Goal: Transaction & Acquisition: Book appointment/travel/reservation

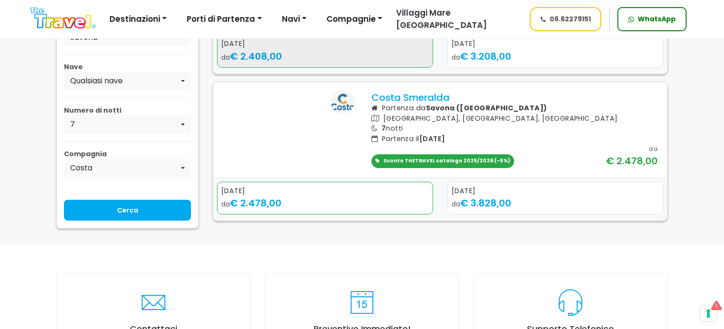
scroll to position [379, 0]
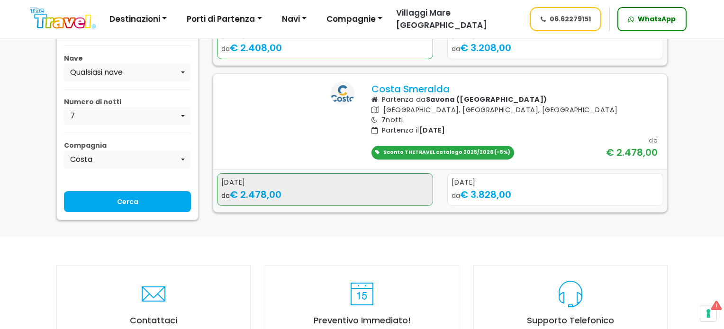
click at [253, 201] on span "€ 2.478,00" at bounding box center [256, 194] width 52 height 13
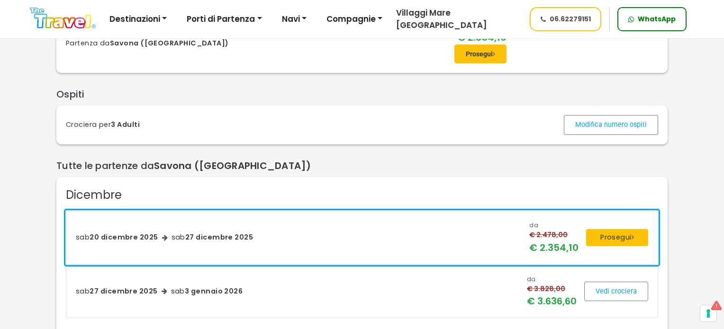
scroll to position [47, 0]
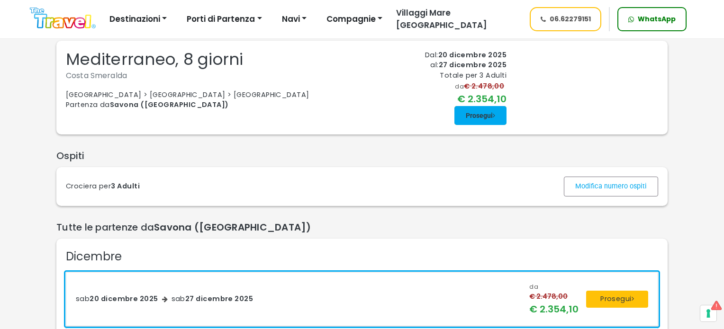
click at [475, 127] on span at bounding box center [481, 115] width 52 height 23
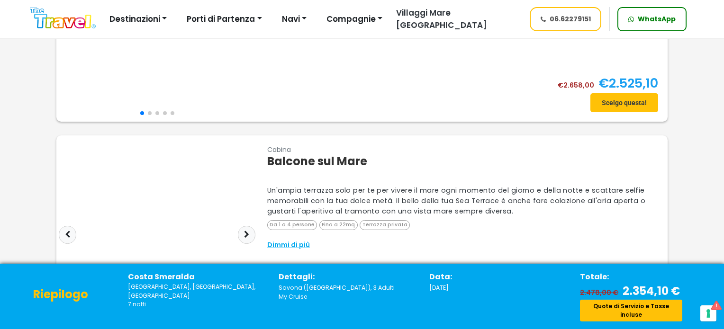
scroll to position [474, 0]
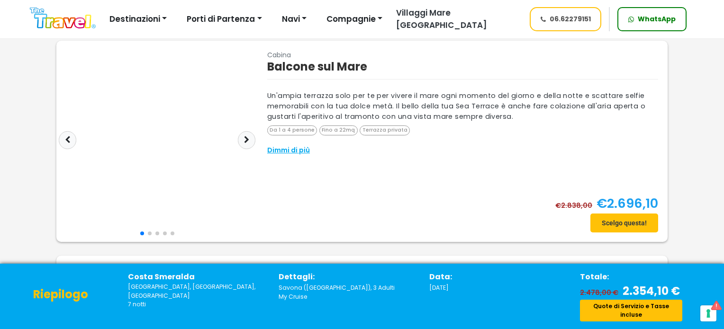
click at [288, 153] on div "Dimmi di più" at bounding box center [462, 150] width 391 height 10
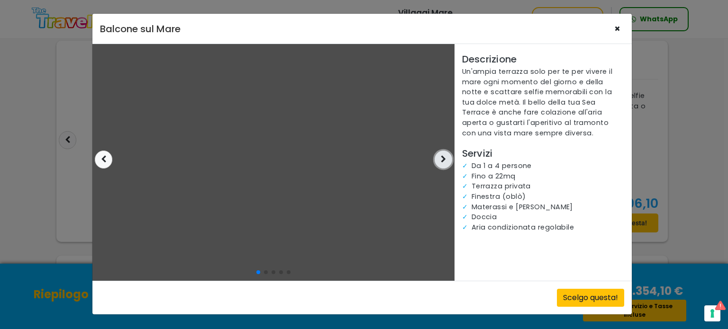
click at [441, 160] on icon "Next slide" at bounding box center [443, 159] width 5 height 8
click at [443, 159] on icon "Next slide" at bounding box center [443, 159] width 5 height 8
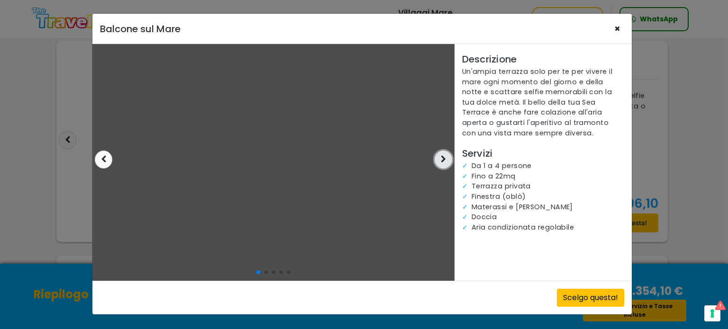
click at [443, 159] on icon "Next slide" at bounding box center [443, 159] width 5 height 8
click at [614, 30] on button "Close" at bounding box center [617, 28] width 14 height 15
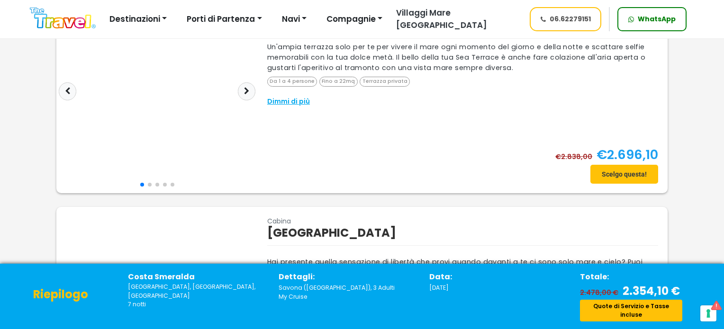
scroll to position [521, 0]
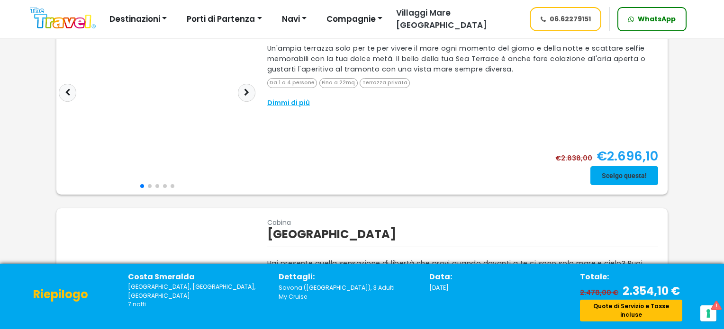
click at [626, 171] on span at bounding box center [625, 175] width 68 height 23
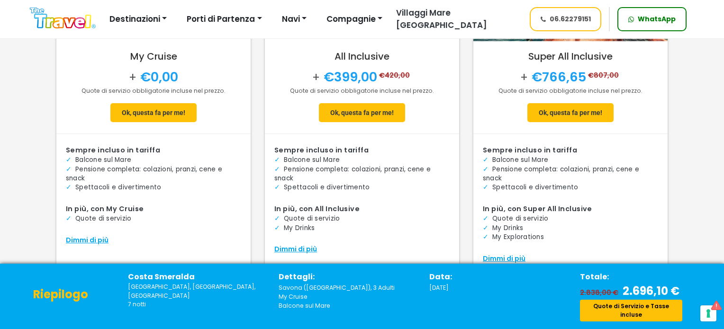
scroll to position [114, 0]
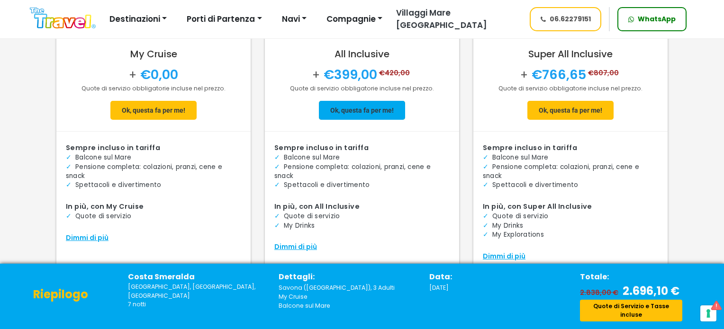
click at [368, 110] on span at bounding box center [362, 110] width 86 height 23
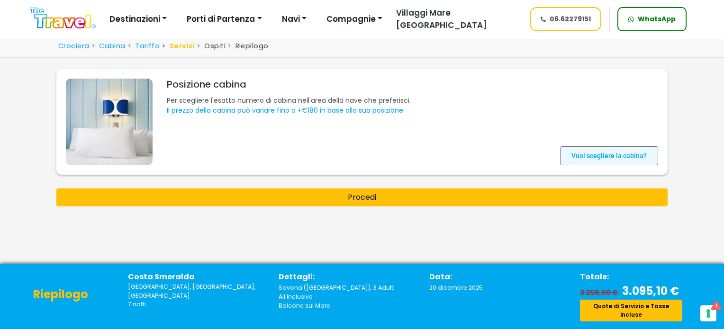
click at [600, 163] on span at bounding box center [609, 156] width 98 height 23
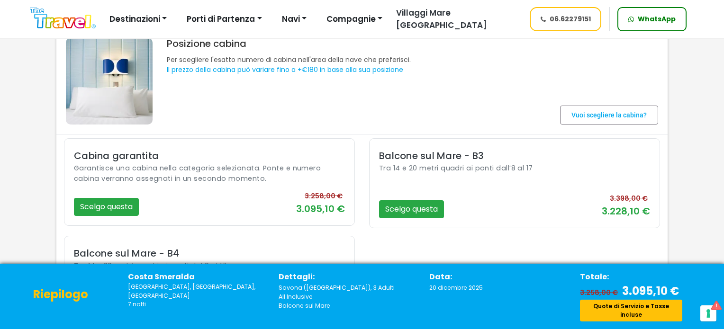
scroll to position [96, 0]
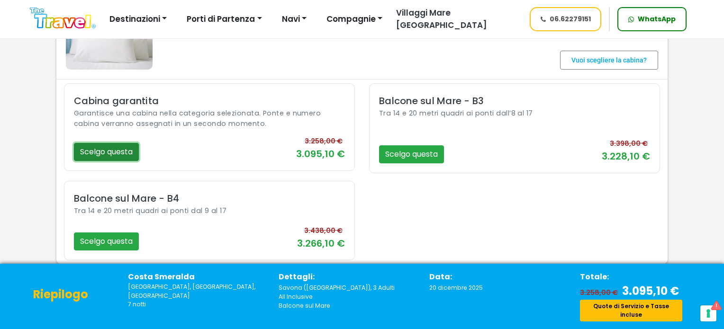
click at [103, 150] on button "Scelgo questa" at bounding box center [106, 152] width 65 height 18
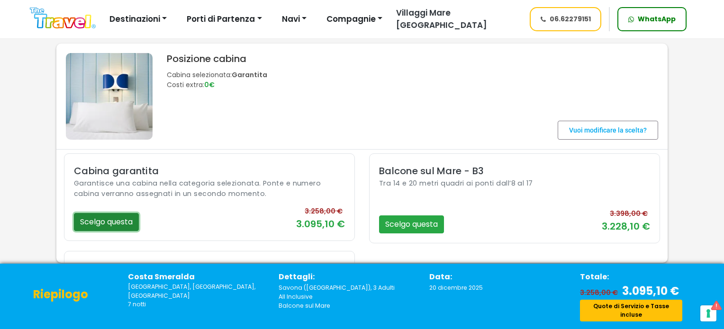
scroll to position [25, 0]
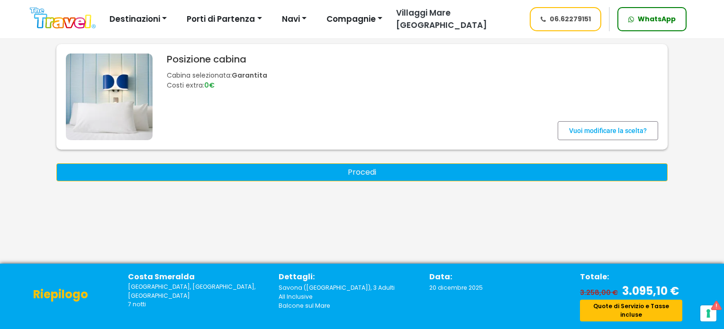
click at [361, 170] on button "Procedi" at bounding box center [361, 173] width 611 height 18
